Goal: Task Accomplishment & Management: Use online tool/utility

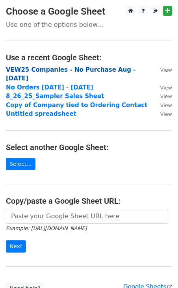
click at [40, 70] on strong "VEW25 Companies - No Purchase Aug - [DATE]" at bounding box center [71, 74] width 130 height 16
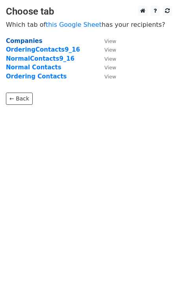
click at [28, 40] on strong "Companies" at bounding box center [24, 40] width 37 height 7
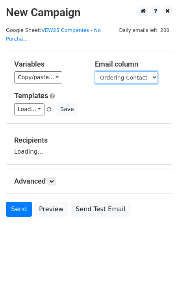
click at [108, 71] on select "Record Id Account Manager Company Name Partnered Date Shipping State Shipping C…" at bounding box center [126, 77] width 63 height 12
select select "Day 2"
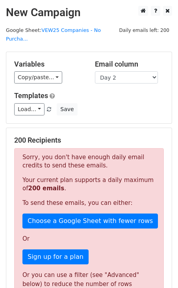
scroll to position [33, 0]
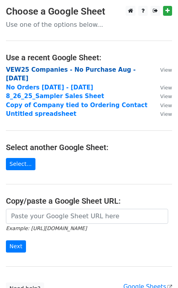
click at [36, 72] on strong "VEW25 Companies - No Purchase Aug - [DATE]" at bounding box center [71, 74] width 130 height 16
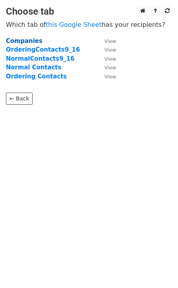
click at [26, 38] on strong "Companies" at bounding box center [24, 40] width 37 height 7
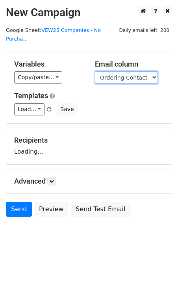
click at [120, 71] on select "Record Id Account Manager Company Name Partnered Date Shipping State Shipping C…" at bounding box center [126, 77] width 63 height 12
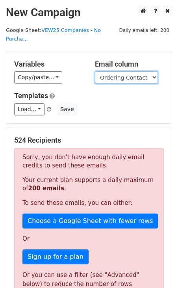
click at [120, 71] on select "Record Id Account Manager Company Name Partnered Date Shipping State Shipping C…" at bounding box center [126, 77] width 63 height 12
select select "Day 2"
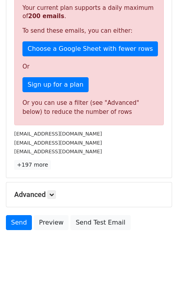
scroll to position [172, 0]
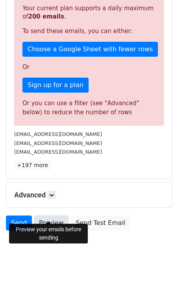
click at [45, 215] on link "Preview" at bounding box center [51, 222] width 35 height 15
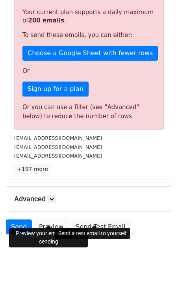
scroll to position [172, 0]
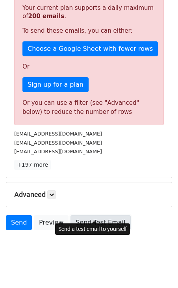
click at [98, 215] on link "Send Test Email" at bounding box center [100, 222] width 60 height 15
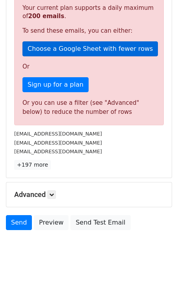
scroll to position [0, 0]
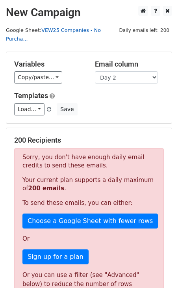
click at [91, 28] on link "VEW25 Companies - No Purcha..." at bounding box center [53, 34] width 95 height 15
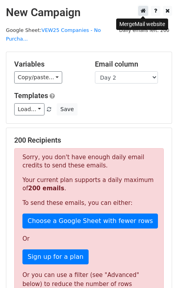
click at [147, 11] on link at bounding box center [143, 11] width 10 height 10
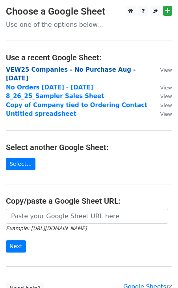
click at [78, 66] on strong "VEW25 Companies - No Purchase Aug - Sept 16" at bounding box center [71, 74] width 130 height 16
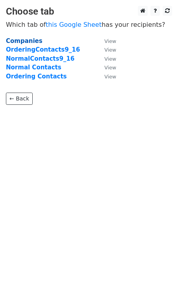
click at [28, 41] on strong "Companies" at bounding box center [24, 40] width 37 height 7
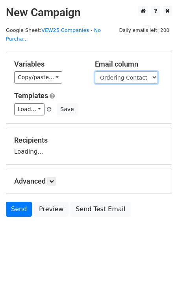
click at [126, 71] on select "Record Id Account Manager Company Name Partnered Date Shipping State Shipping C…" at bounding box center [126, 77] width 63 height 12
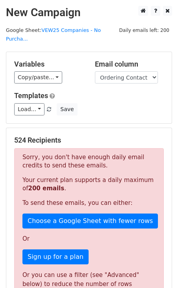
click at [119, 148] on div "Sorry, you don't have enough daily email credits to send these emails. Your cur…" at bounding box center [89, 222] width 150 height 149
click at [131, 72] on select "Record Id Account Manager Company Name Partnered Date Shipping State Shipping C…" at bounding box center [126, 77] width 63 height 12
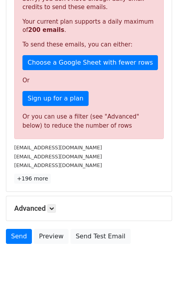
scroll to position [165, 0]
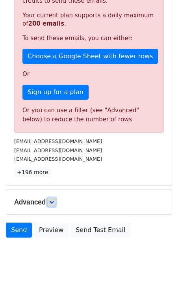
click at [54, 200] on icon at bounding box center [51, 202] width 5 height 5
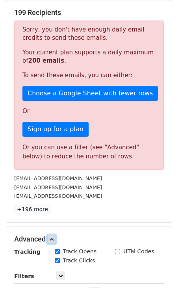
scroll to position [0, 0]
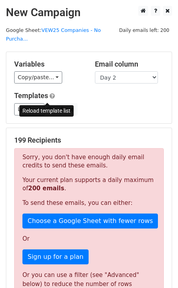
click at [49, 106] on link at bounding box center [49, 109] width 7 height 6
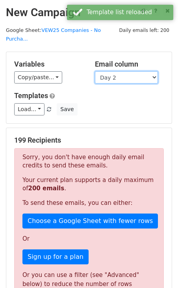
click at [141, 71] on select "Record Id Account Manager Company Name Partnered Date Shipping State Shipping C…" at bounding box center [126, 77] width 63 height 12
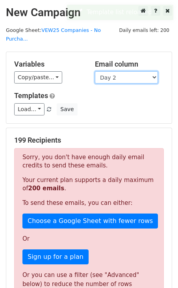
click at [136, 71] on select "Record Id Account Manager Company Name Partnered Date Shipping State Shipping C…" at bounding box center [126, 77] width 63 height 12
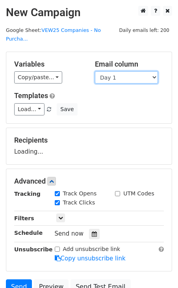
click at [128, 71] on select "Record Id Account Manager Company Name Partnered Date Shipping State Shipping C…" at bounding box center [126, 77] width 63 height 12
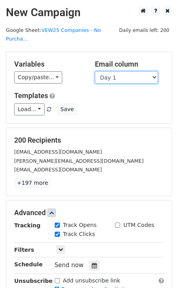
select select "Day 2"
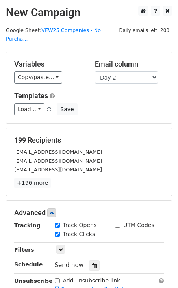
scroll to position [95, 0]
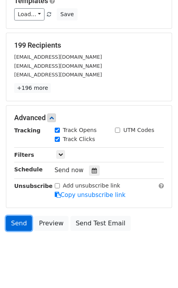
click at [21, 216] on link "Send" at bounding box center [19, 223] width 26 height 15
